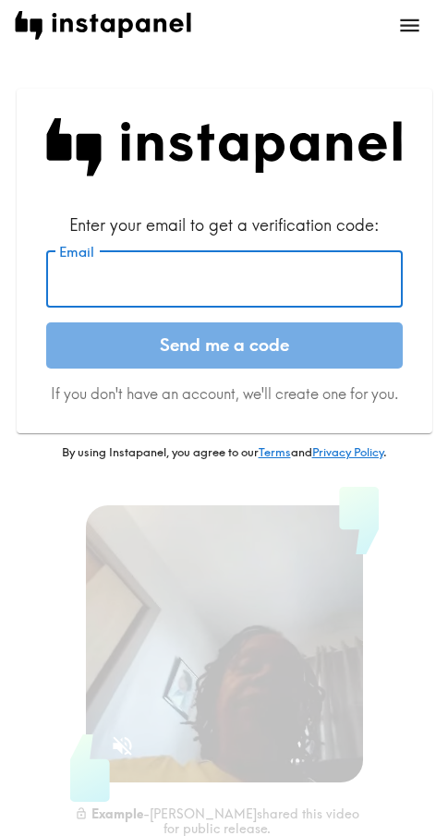
click at [196, 289] on input "Email" at bounding box center [224, 278] width 356 height 57
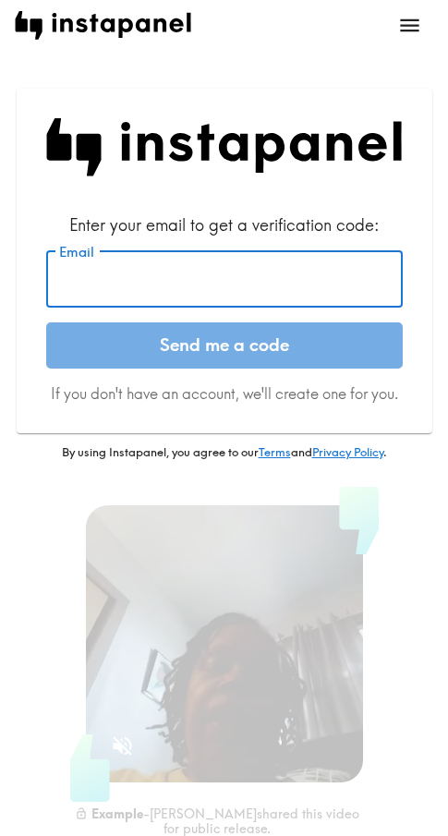
paste input "[EMAIL_ADDRESS][DOMAIN_NAME]"
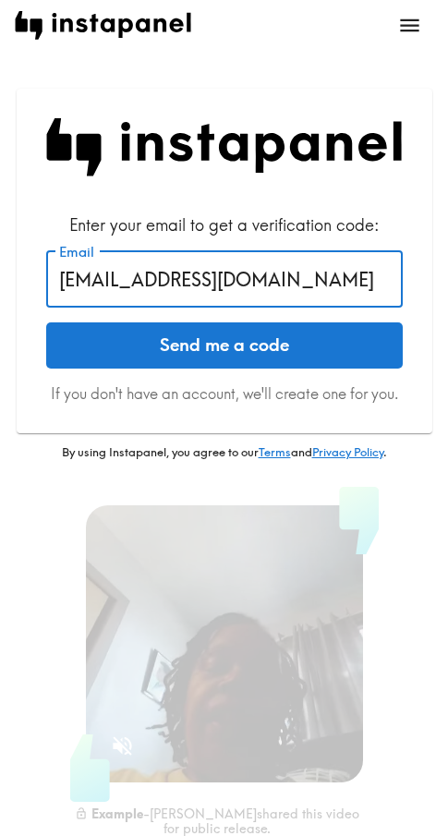
type input "[EMAIL_ADDRESS][DOMAIN_NAME]"
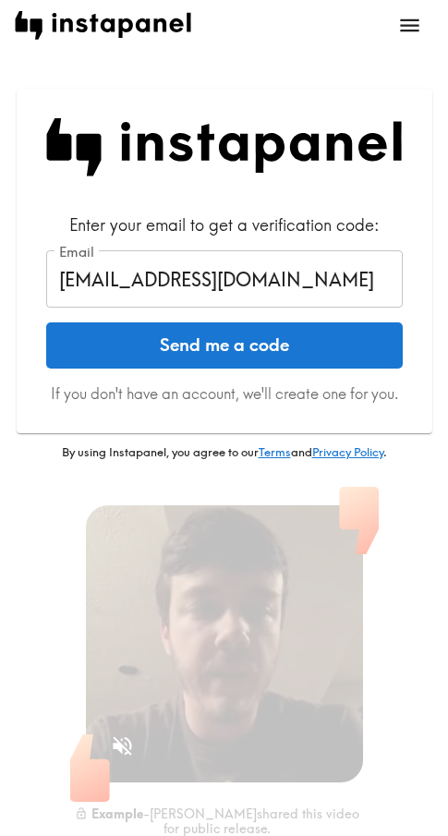
click at [282, 348] on button "Send me a code" at bounding box center [224, 345] width 356 height 46
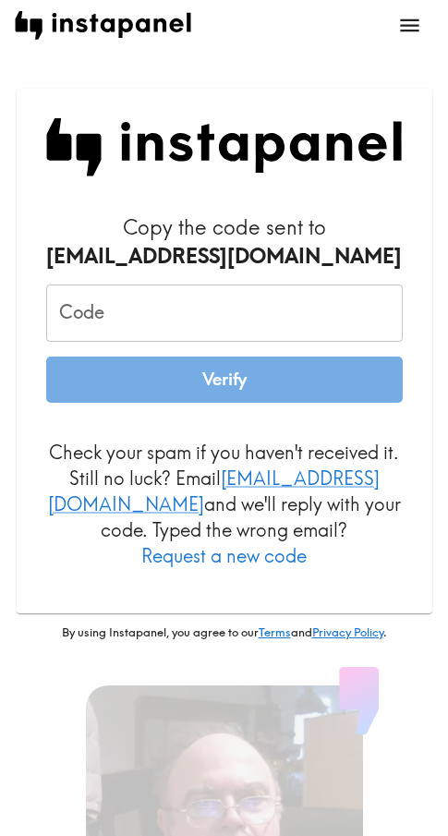
click at [80, 321] on input "Code" at bounding box center [224, 312] width 356 height 57
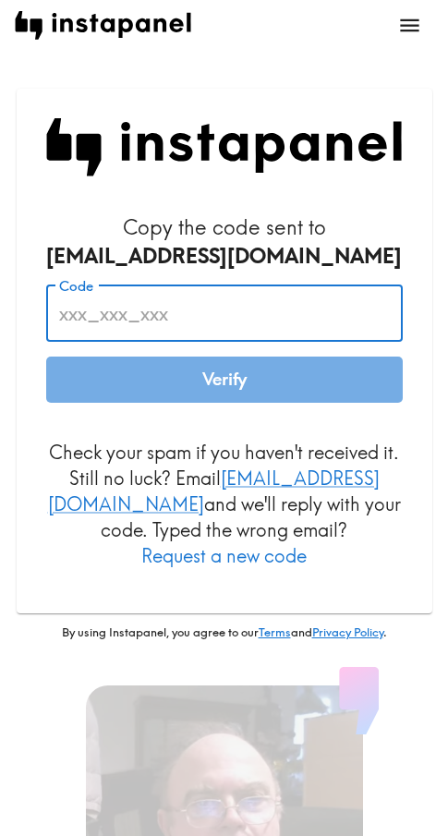
paste input "QPy_rnB_b6b"
type input "QPy_rnB_b6b"
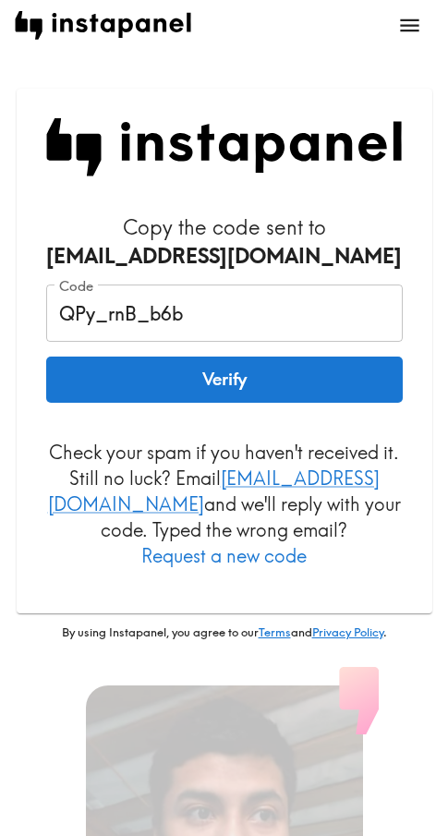
drag, startPoint x: 189, startPoint y: 380, endPoint x: 198, endPoint y: 378, distance: 9.6
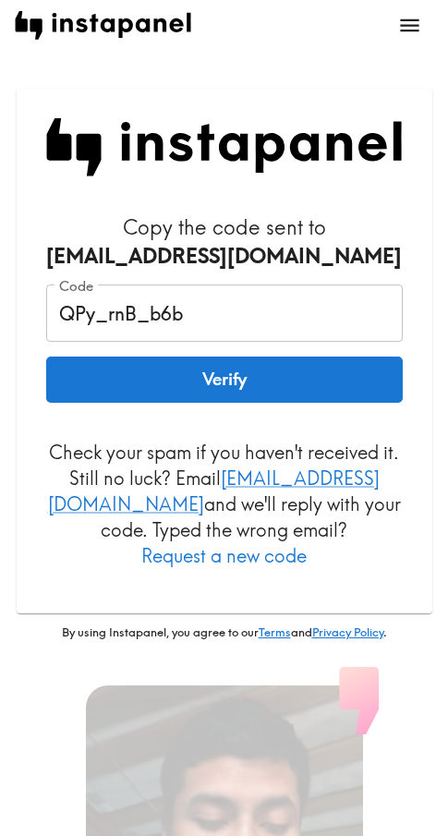
click at [189, 380] on button "Verify" at bounding box center [224, 379] width 356 height 46
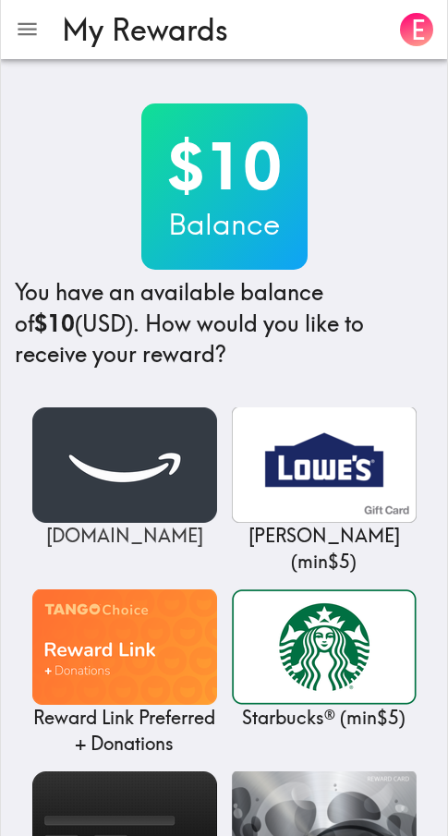
click at [140, 468] on img at bounding box center [124, 464] width 185 height 115
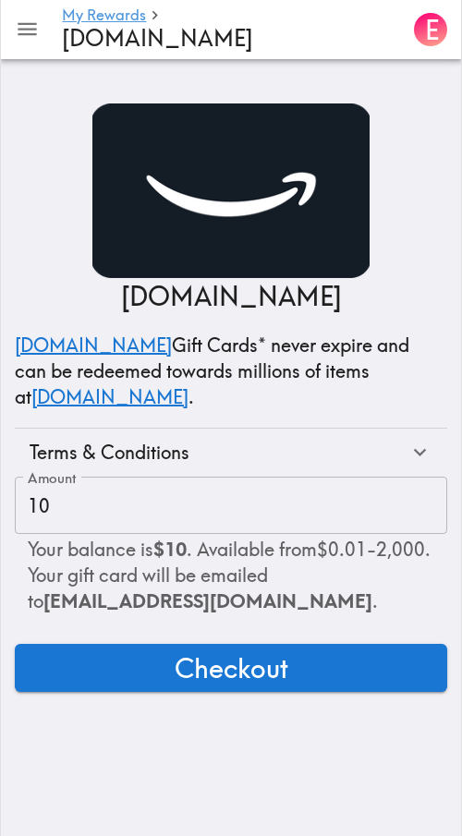
drag, startPoint x: 220, startPoint y: 660, endPoint x: 297, endPoint y: 660, distance: 77.6
click at [220, 660] on span "Checkout" at bounding box center [231, 667] width 114 height 37
